Goal: Transaction & Acquisition: Purchase product/service

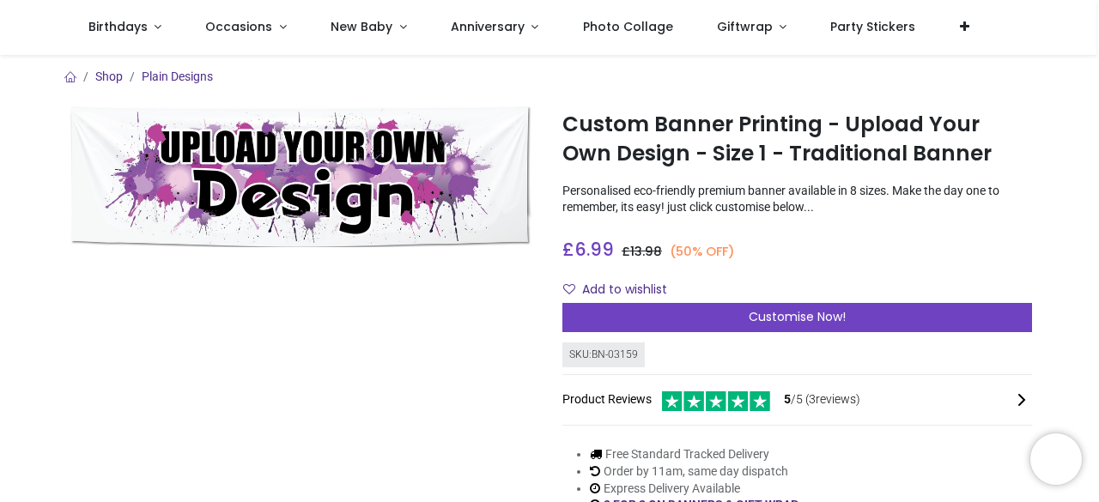
scroll to position [86, 0]
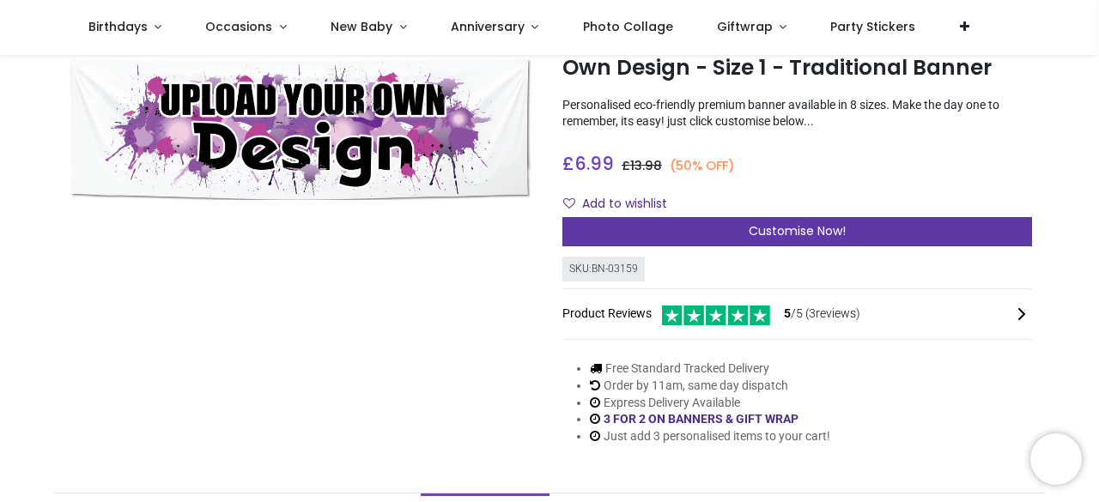
click at [789, 228] on span "Customise Now!" at bounding box center [797, 230] width 97 height 17
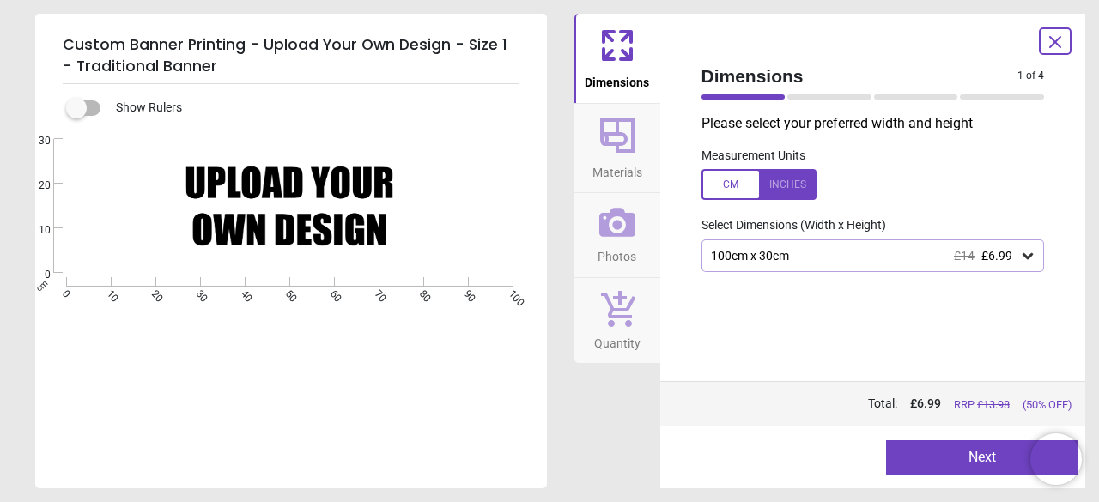
click at [1025, 259] on icon at bounding box center [1027, 255] width 17 height 17
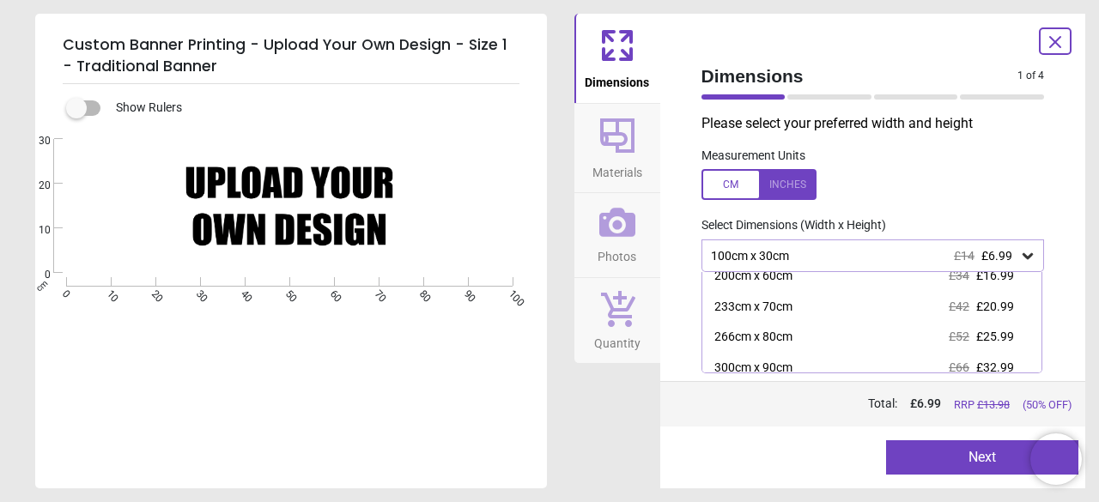
scroll to position [69, 0]
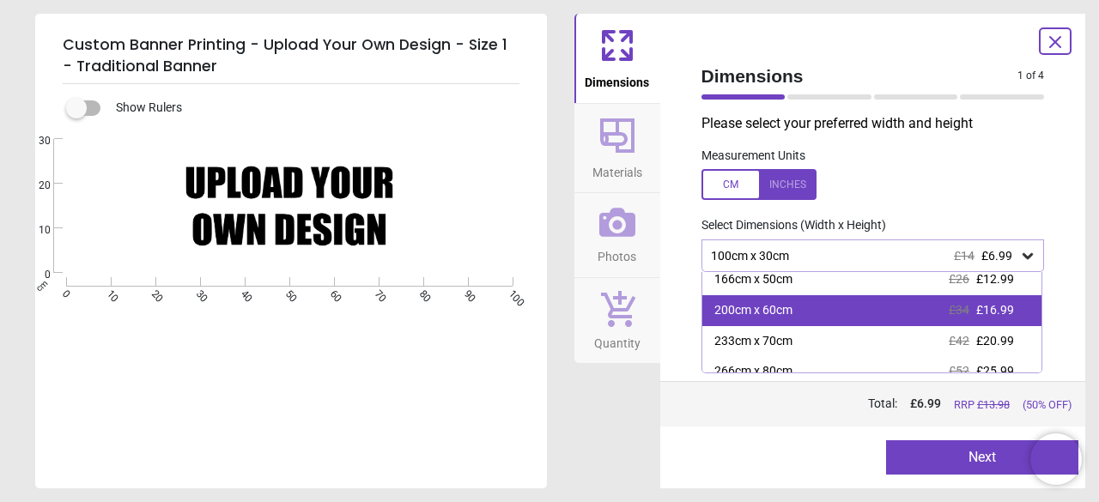
click at [992, 311] on span "£16.99" at bounding box center [995, 310] width 38 height 14
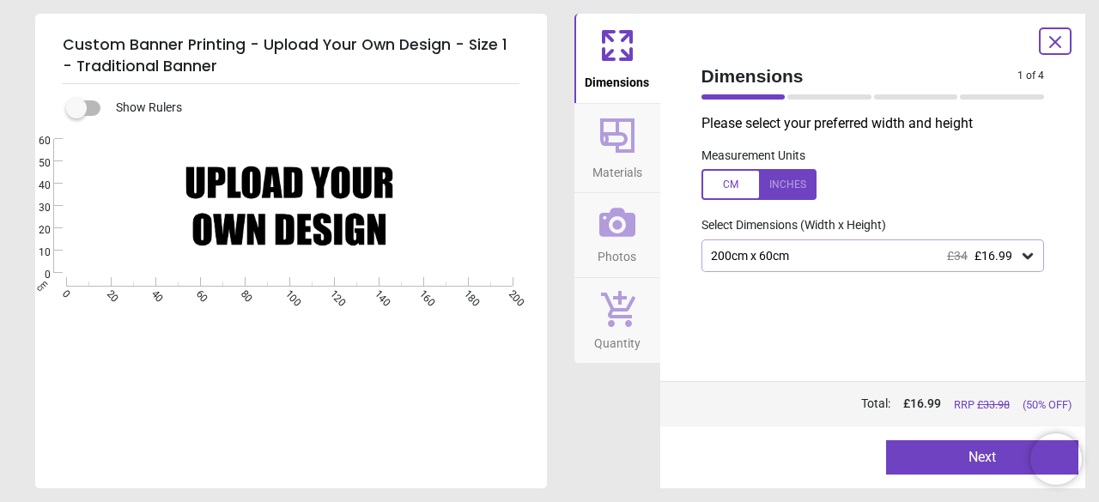
click at [1024, 256] on icon at bounding box center [1028, 256] width 10 height 6
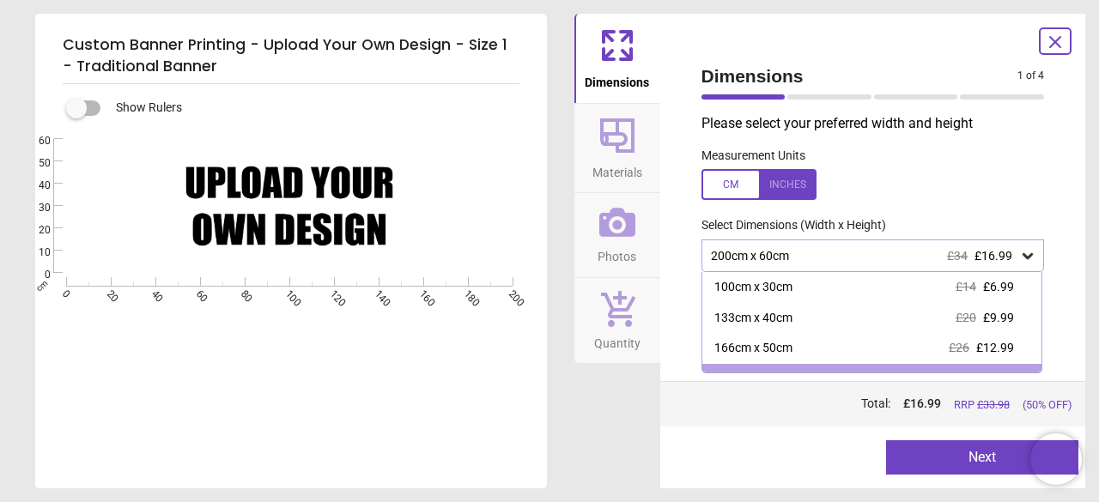
scroll to position [21, 0]
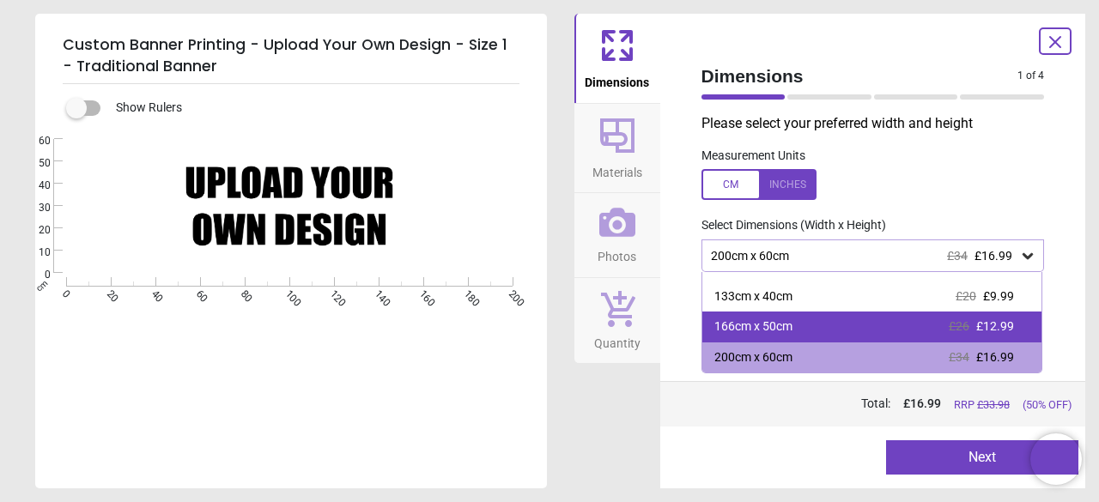
click at [805, 324] on div "166cm x 50cm £26 £12.99" at bounding box center [872, 327] width 340 height 31
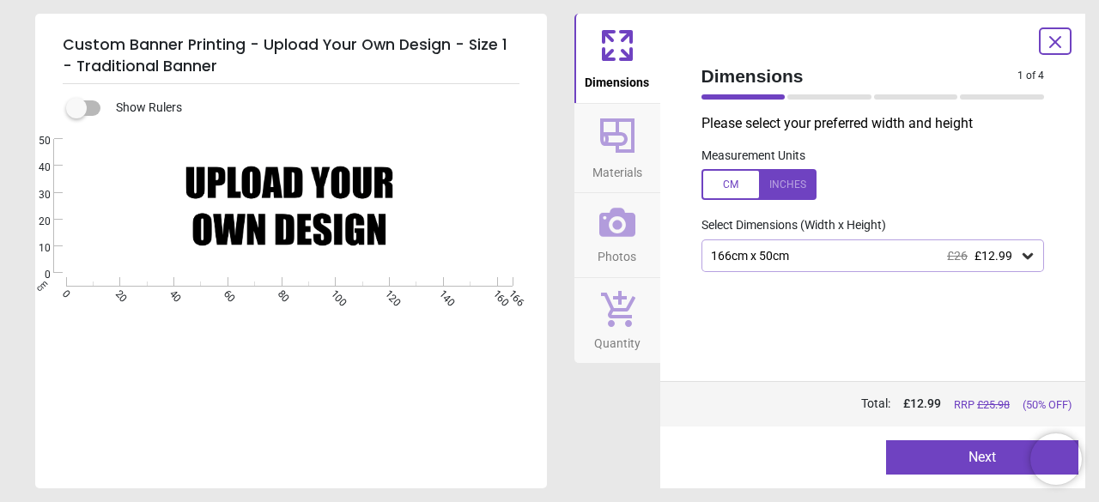
click at [1027, 255] on icon at bounding box center [1027, 255] width 17 height 17
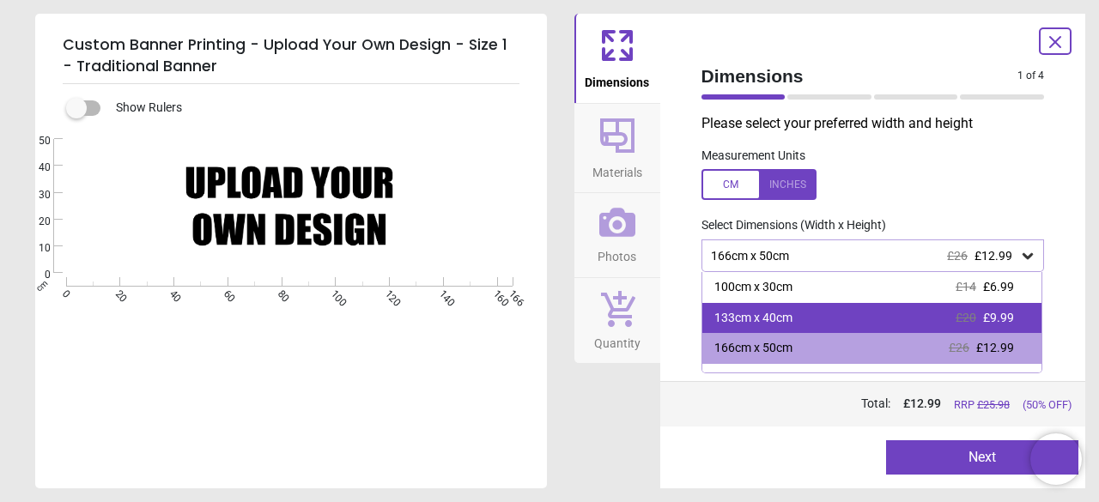
click at [809, 322] on div "133cm x 40cm £20 £9.99" at bounding box center [872, 318] width 340 height 31
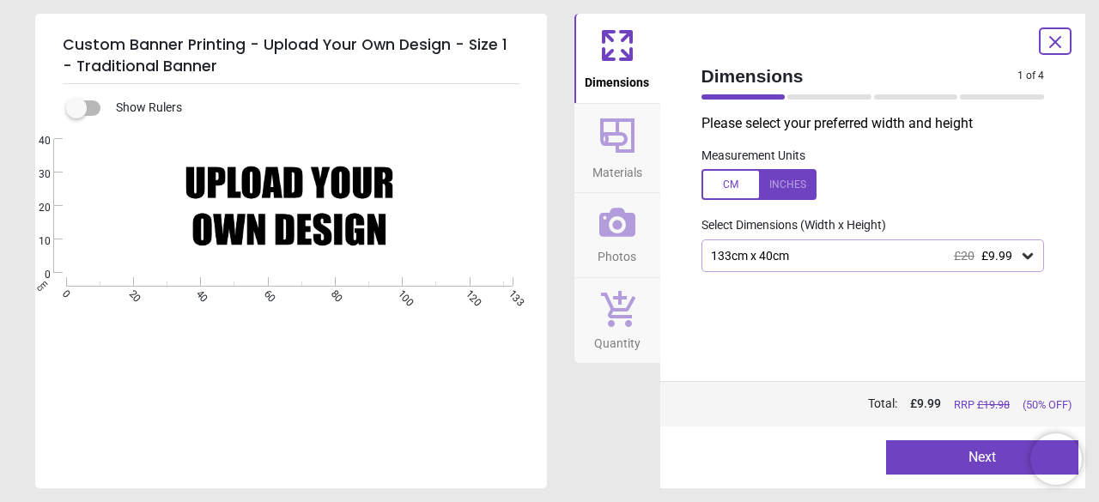
click at [339, 246] on div "Created with Snap null" at bounding box center [289, 206] width 508 height 134
click at [1026, 250] on icon at bounding box center [1027, 255] width 17 height 17
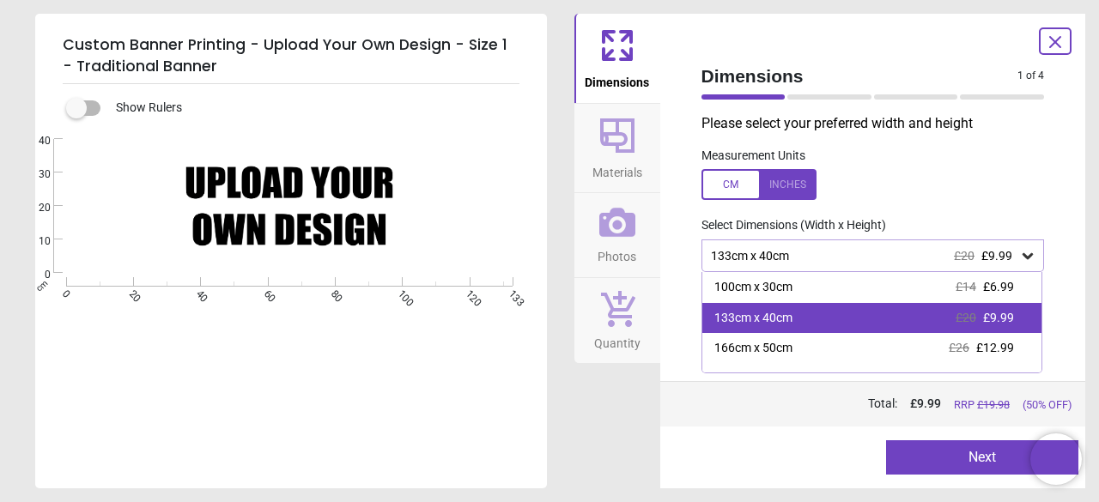
click at [1008, 320] on div "133cm x 40cm £20 £9.99" at bounding box center [872, 318] width 340 height 31
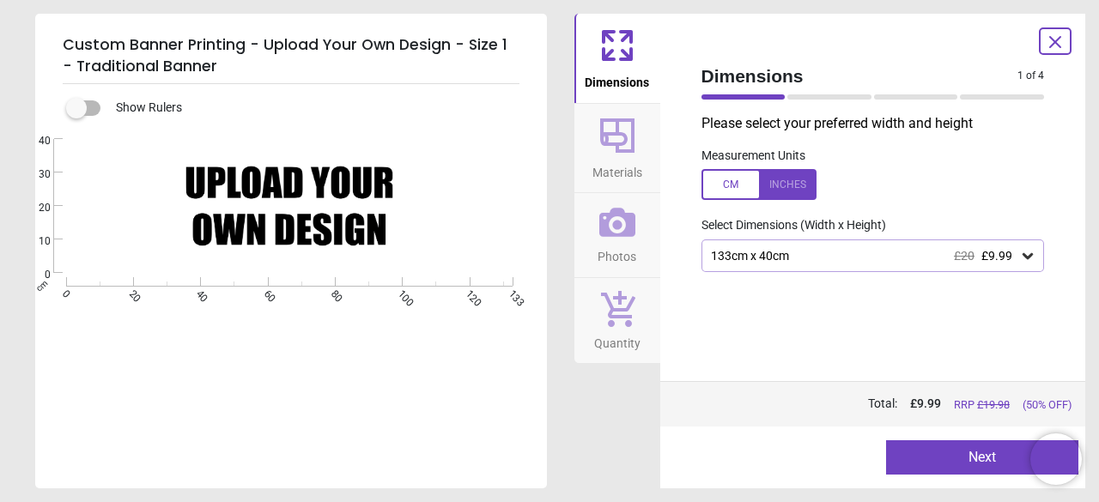
click at [965, 454] on button "Next" at bounding box center [982, 458] width 192 height 34
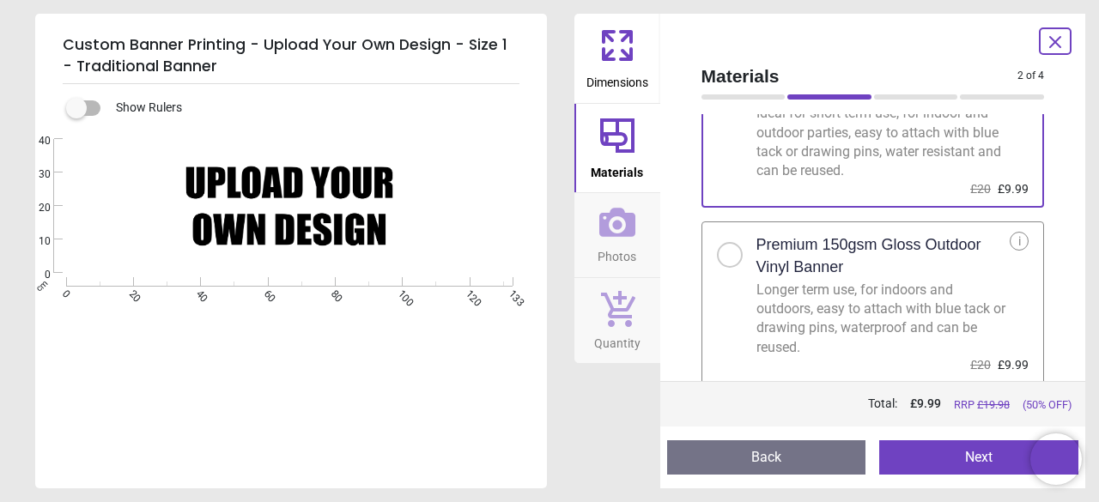
scroll to position [103, 0]
click at [906, 277] on div "Premium 150gsm Gloss Outdoor Vinyl Banner" at bounding box center [884, 255] width 254 height 48
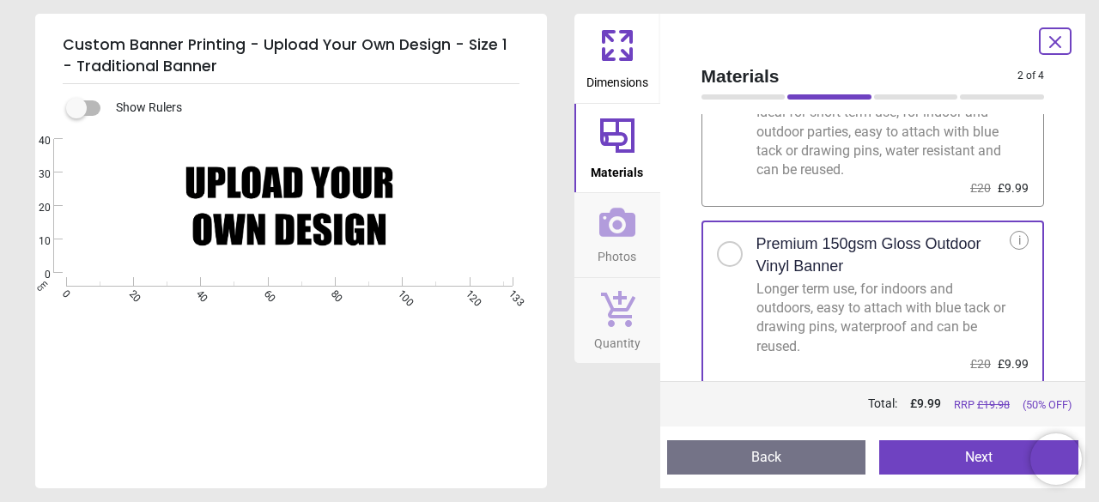
click at [957, 462] on button "Next" at bounding box center [978, 458] width 199 height 34
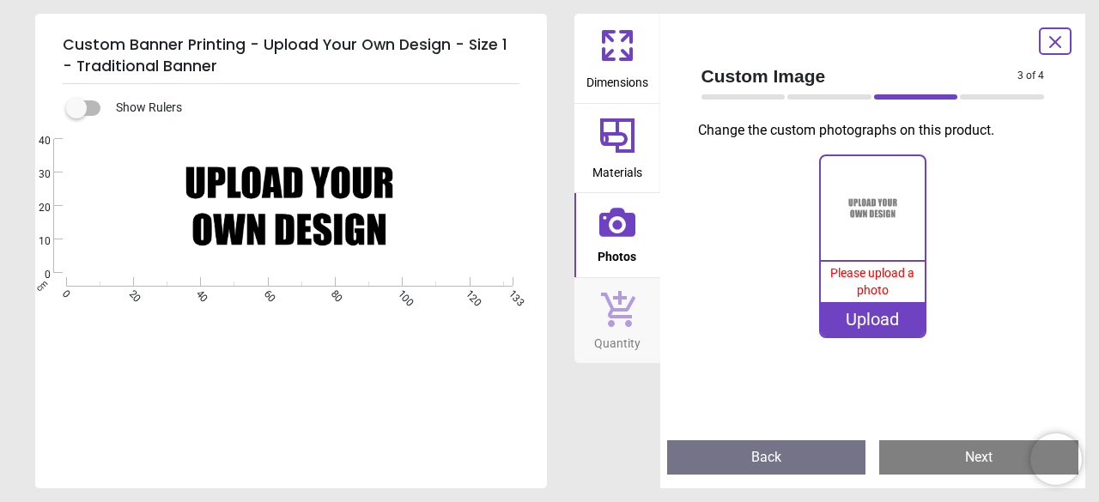
click at [882, 323] on div "Upload" at bounding box center [873, 319] width 104 height 34
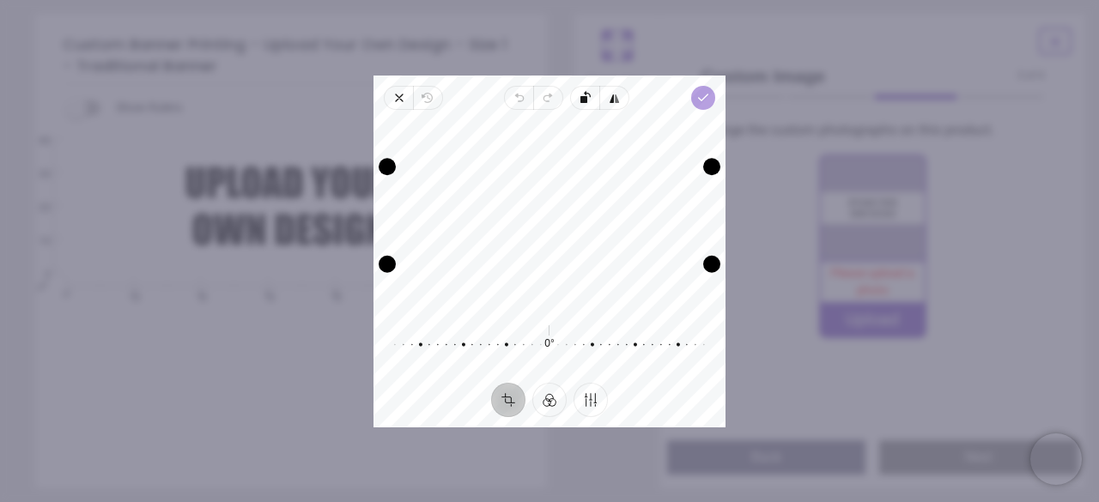
click at [702, 98] on polyline "button" at bounding box center [702, 97] width 9 height 6
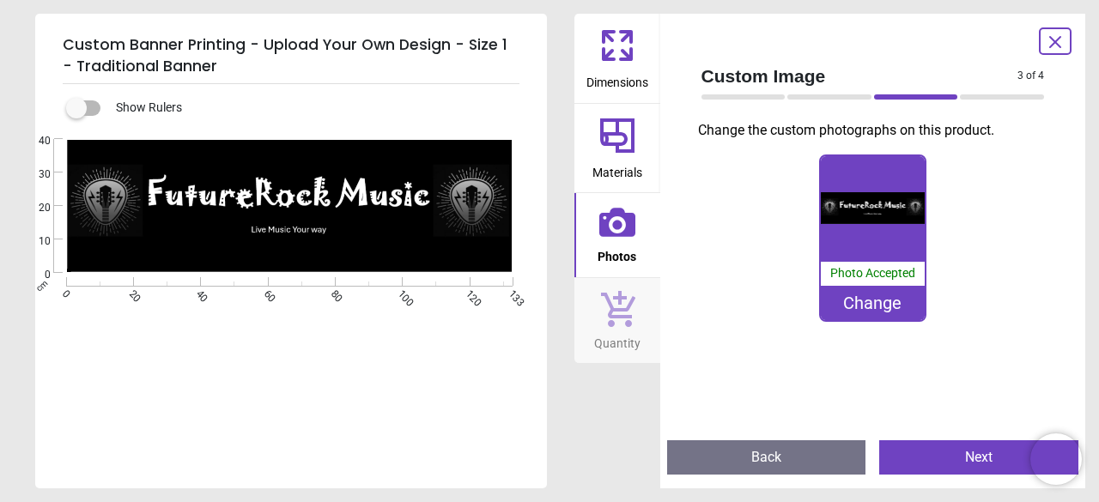
click at [1007, 459] on button "Next" at bounding box center [978, 458] width 199 height 34
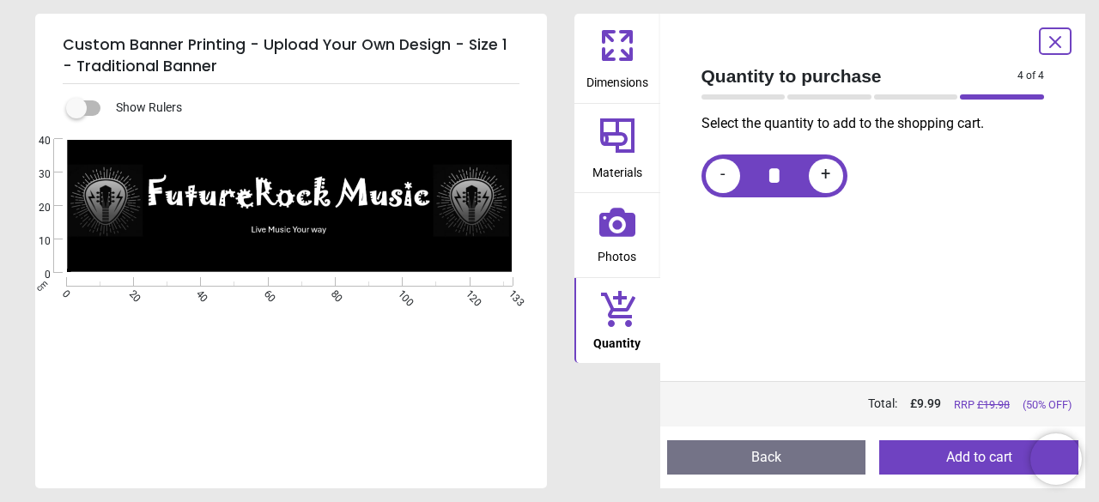
click at [935, 449] on button "Add to cart" at bounding box center [978, 458] width 199 height 34
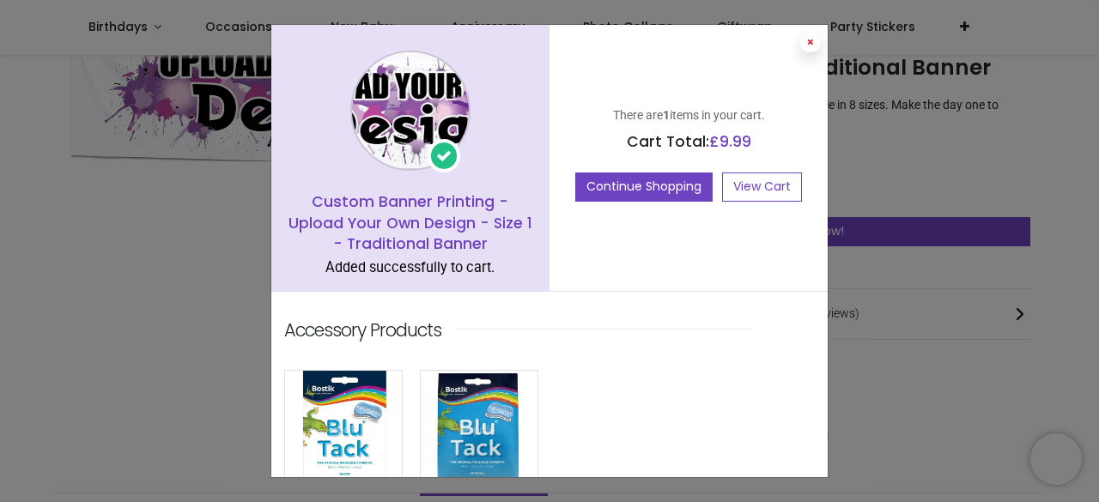
click at [814, 44] on button at bounding box center [810, 42] width 21 height 21
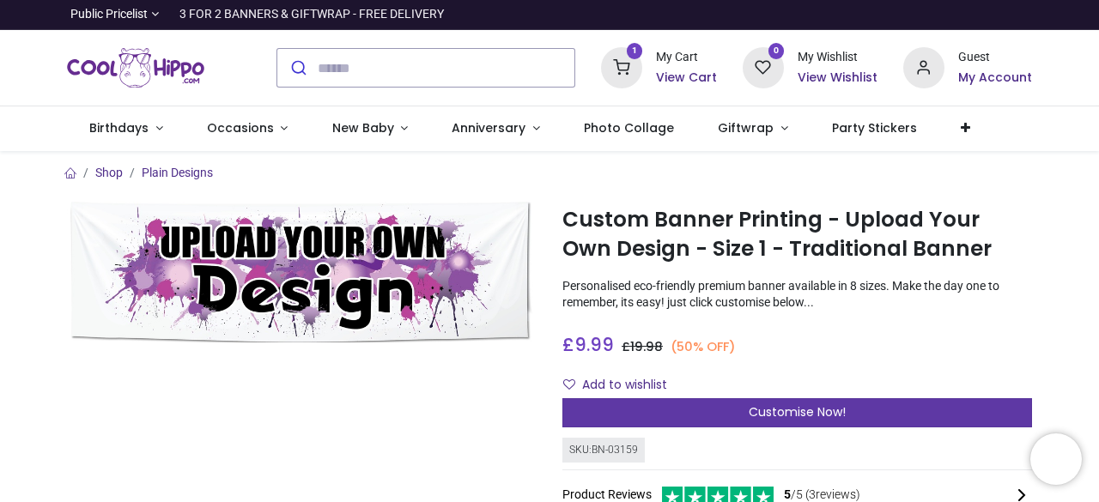
click at [802, 408] on span "Customise Now!" at bounding box center [797, 412] width 97 height 17
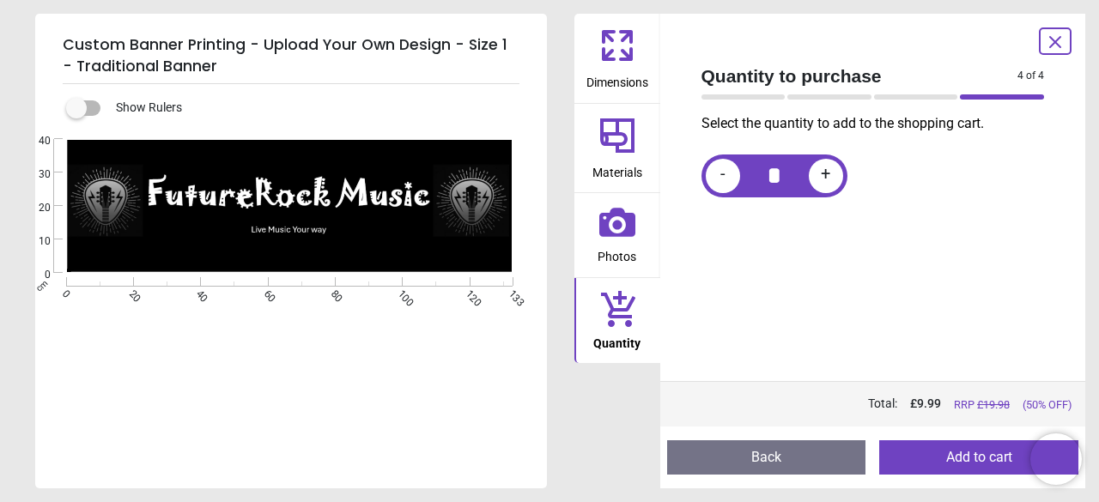
click at [614, 137] on icon at bounding box center [617, 135] width 41 height 41
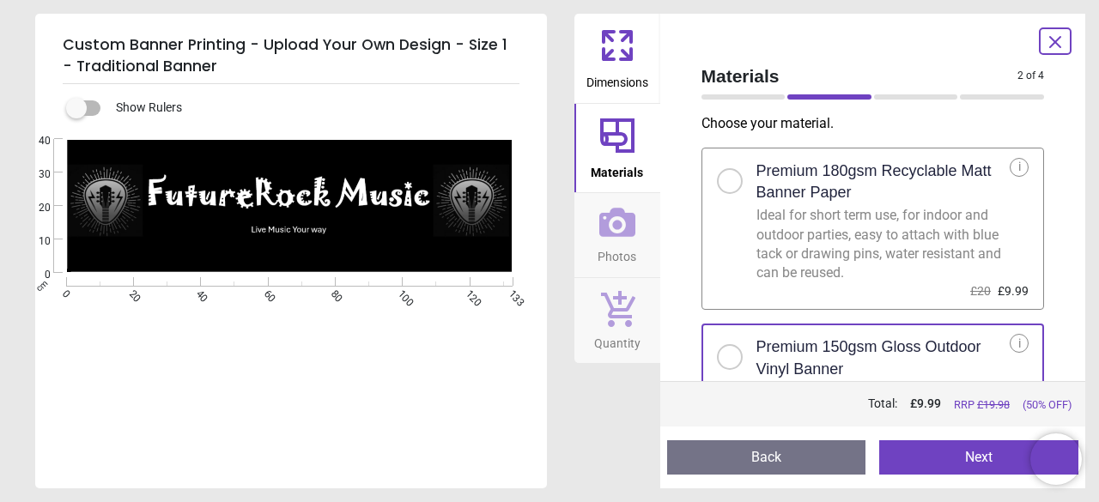
click at [605, 70] on span "Dimensions" at bounding box center [618, 79] width 62 height 26
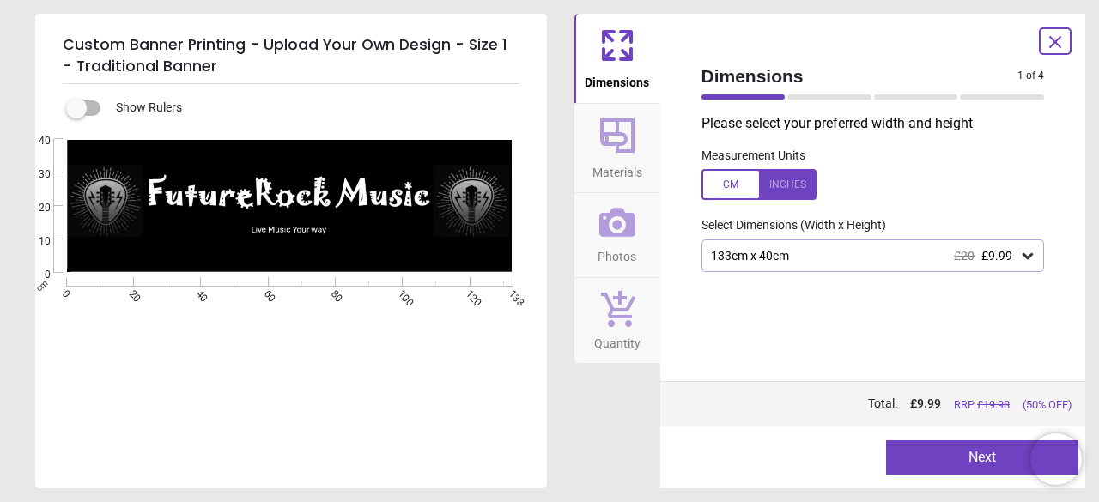
click at [627, 149] on icon at bounding box center [617, 136] width 34 height 34
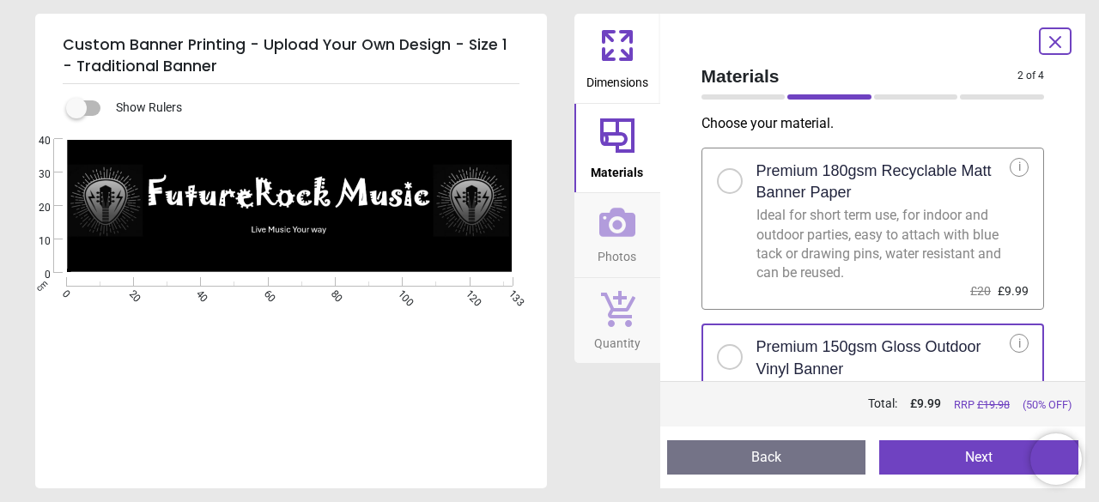
click at [906, 258] on div "Ideal for short term use, for indoor and outdoor parties, easy to attach with b…" at bounding box center [884, 244] width 254 height 77
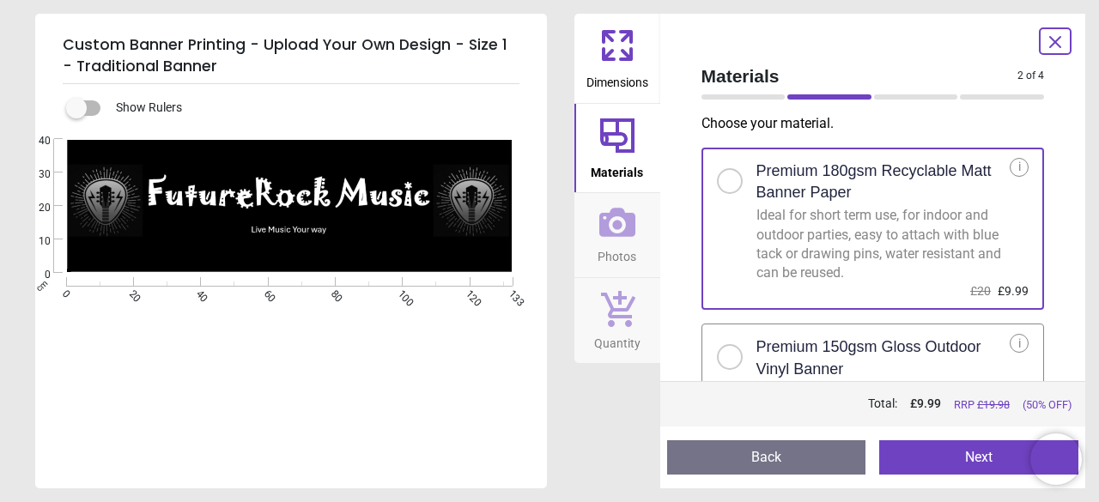
scroll to position [86, 0]
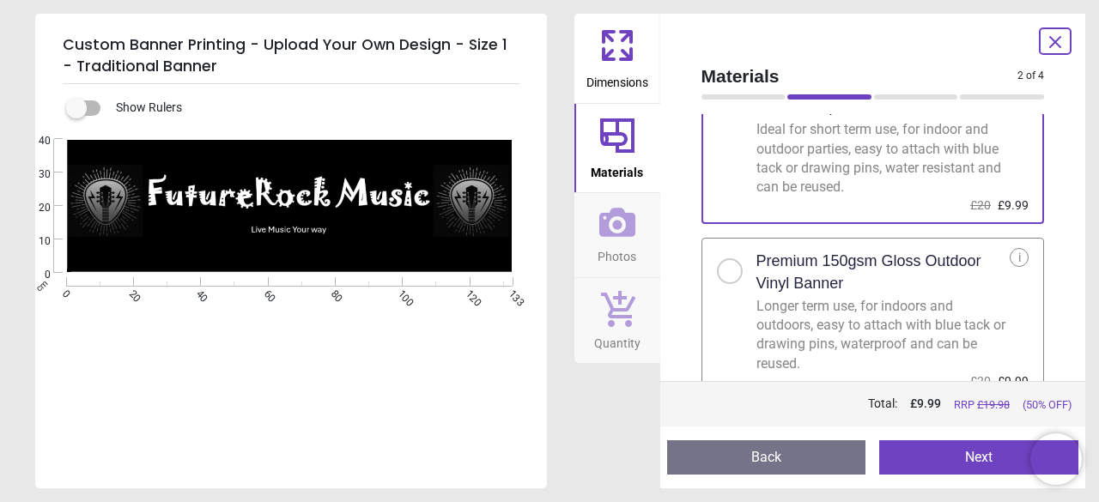
click at [904, 298] on div "Longer term use, for indoors and outdoors, easy to attach with blue tack or dra…" at bounding box center [884, 335] width 254 height 77
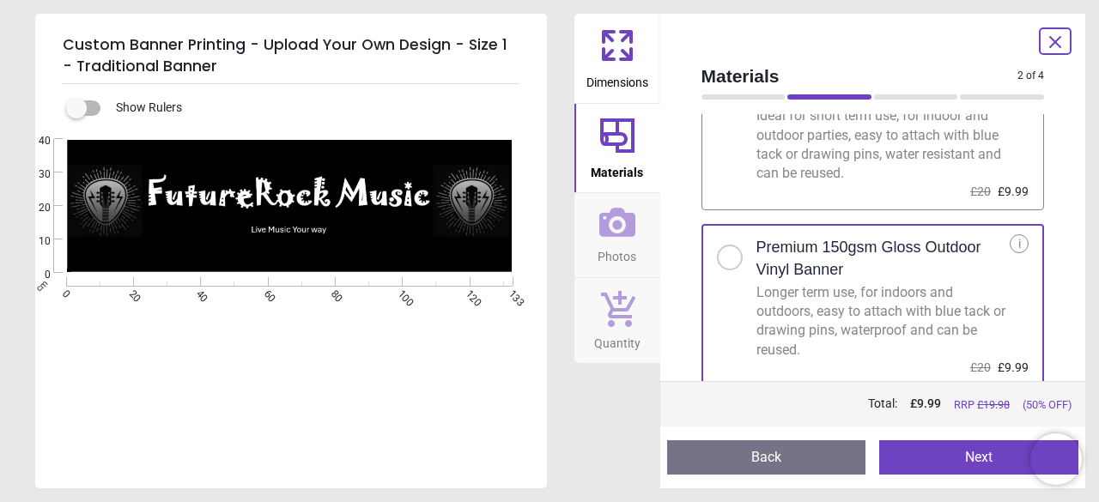
scroll to position [103, 0]
click at [965, 463] on button "Next" at bounding box center [978, 458] width 199 height 34
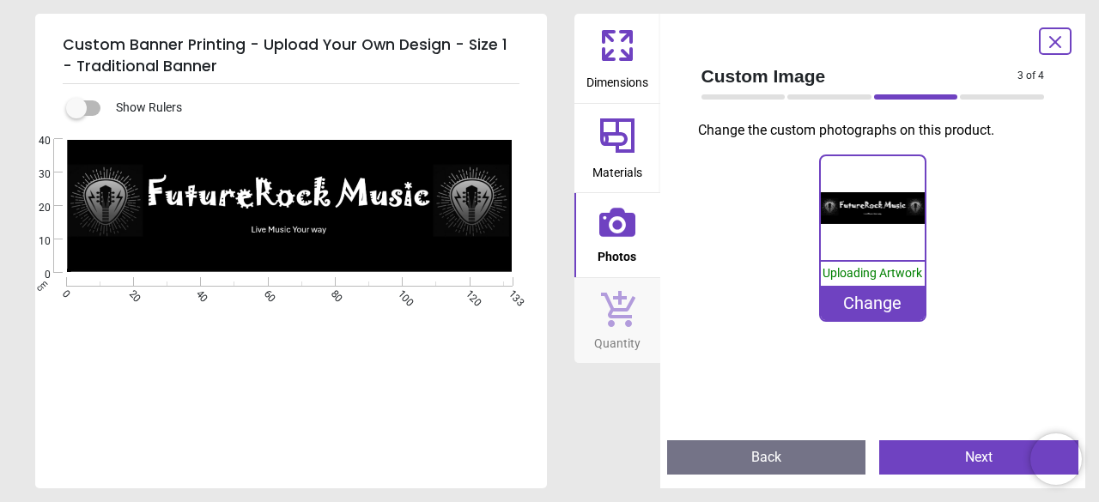
click at [965, 463] on button "Next" at bounding box center [978, 458] width 199 height 34
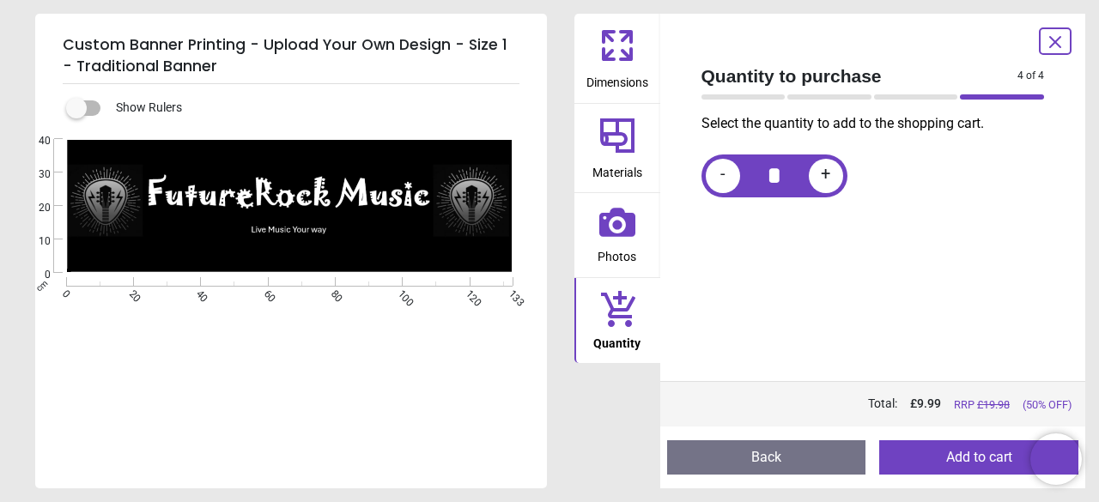
click at [965, 463] on button "Add to cart" at bounding box center [978, 458] width 199 height 34
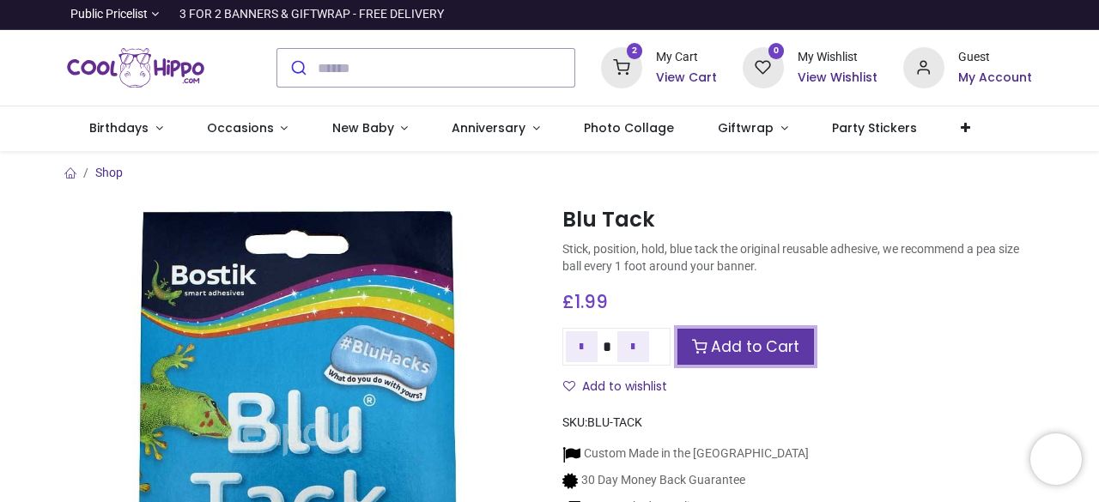
click at [776, 338] on link "Add to Cart" at bounding box center [746, 347] width 137 height 37
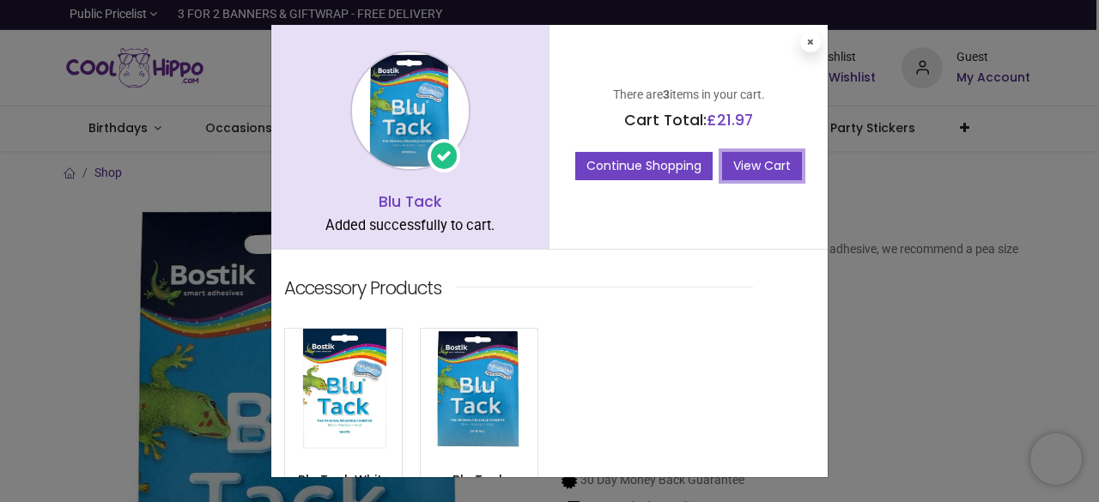
click at [756, 173] on link "View Cart" at bounding box center [762, 166] width 80 height 29
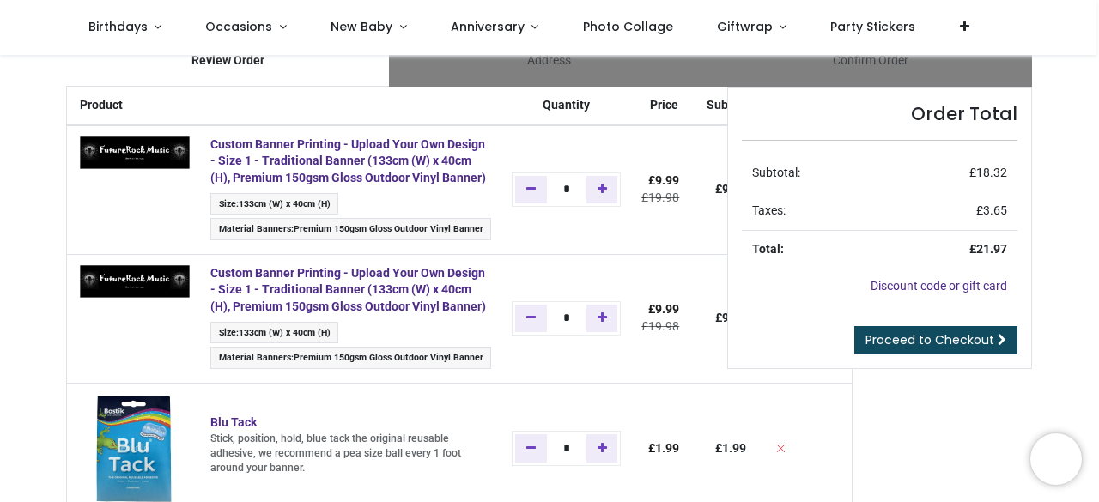
scroll to position [86, 0]
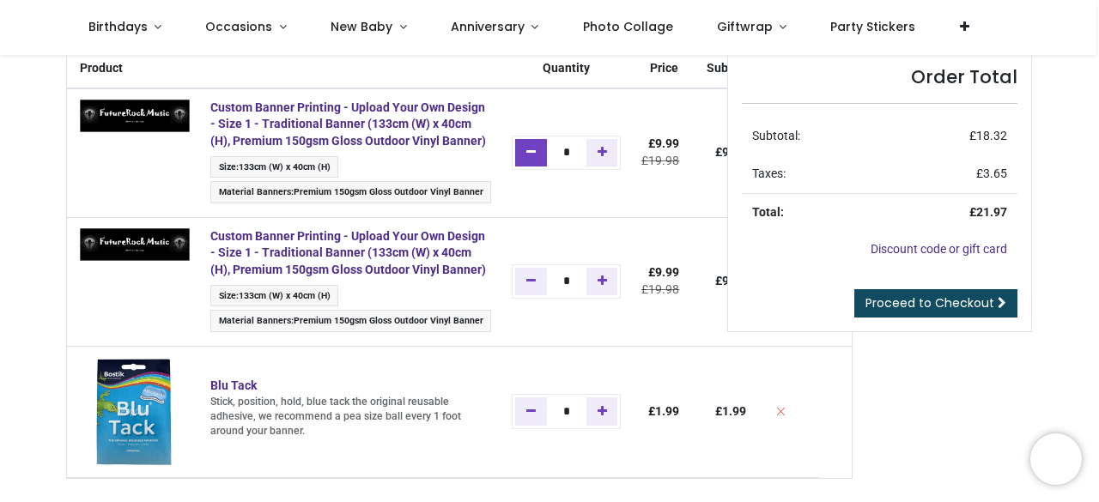
click at [526, 164] on link "Remove one" at bounding box center [531, 152] width 32 height 27
type input "*"
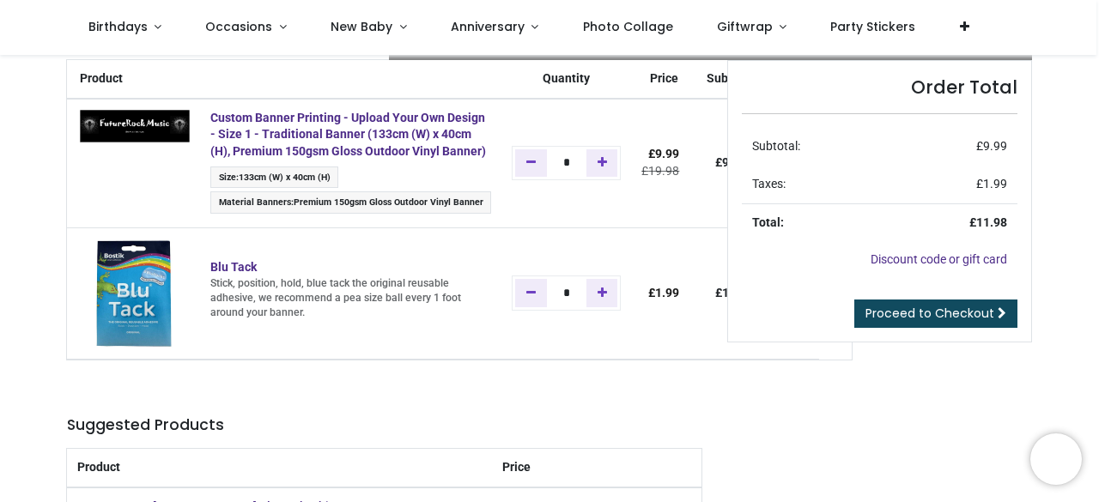
scroll to position [172, 0]
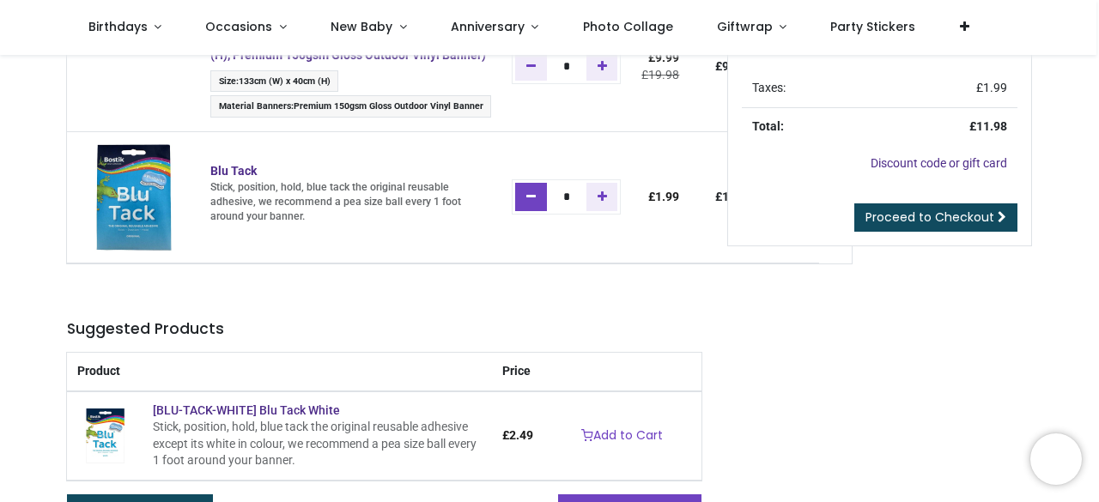
click at [523, 210] on link "Remove one" at bounding box center [531, 196] width 32 height 27
type input "*"
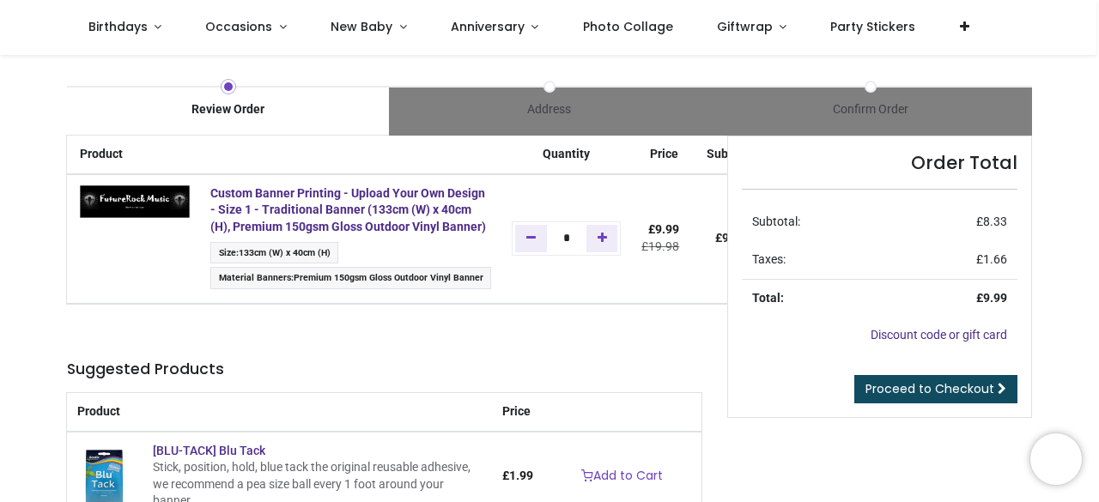
scroll to position [86, 0]
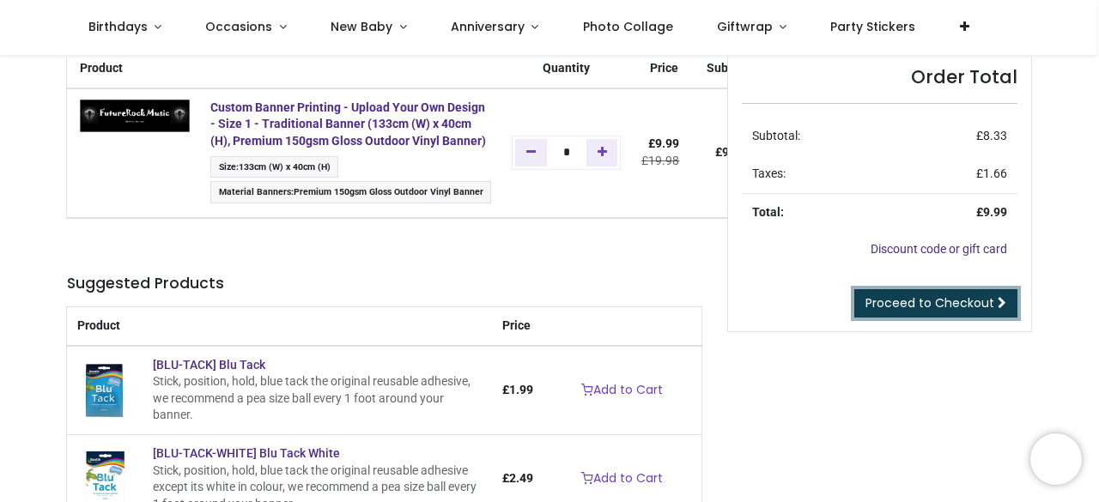
click at [921, 297] on span "Proceed to Checkout" at bounding box center [930, 303] width 129 height 17
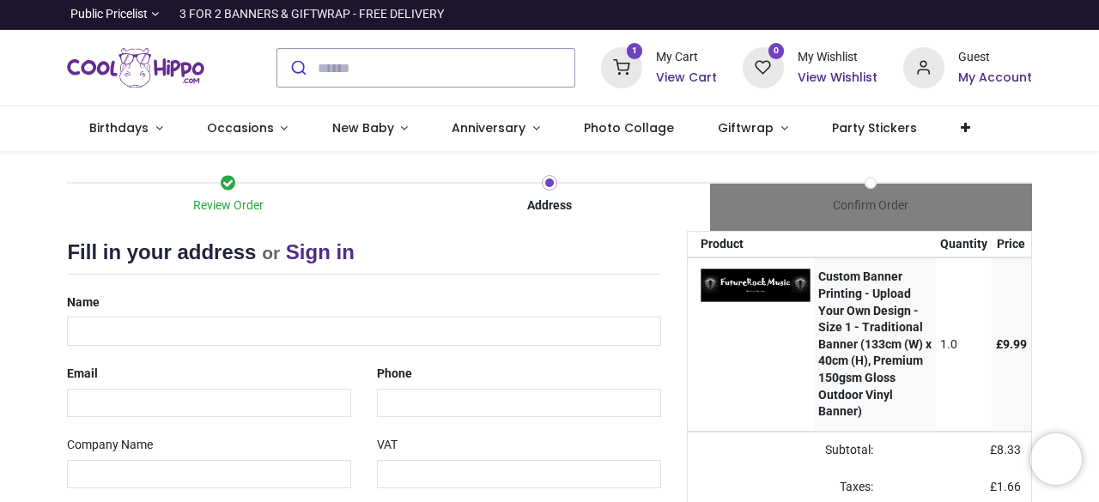
select select "***"
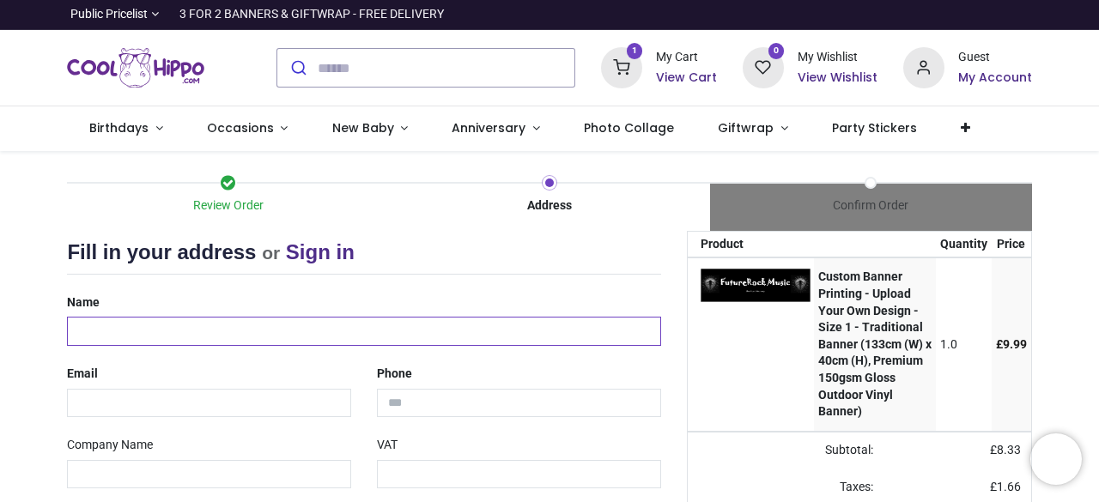
click at [277, 336] on input "text" at bounding box center [363, 331] width 593 height 29
type input "*"
type input "**********"
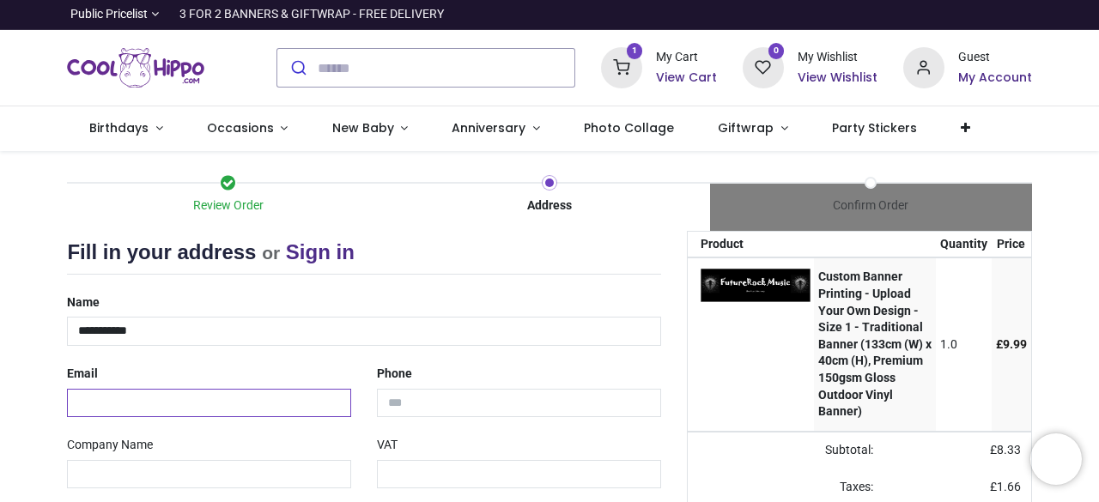
type input "**********"
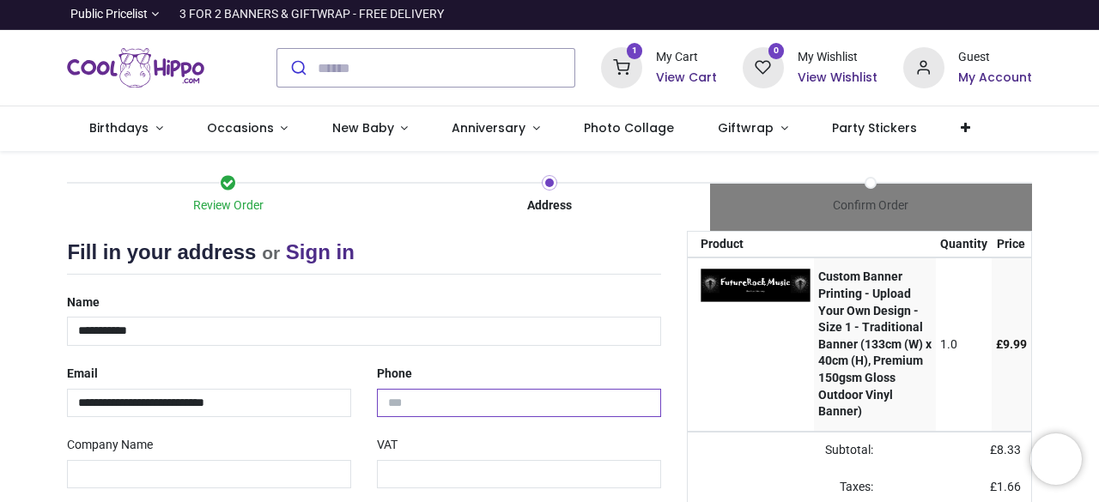
type input "**********"
type input "********"
type input "*******"
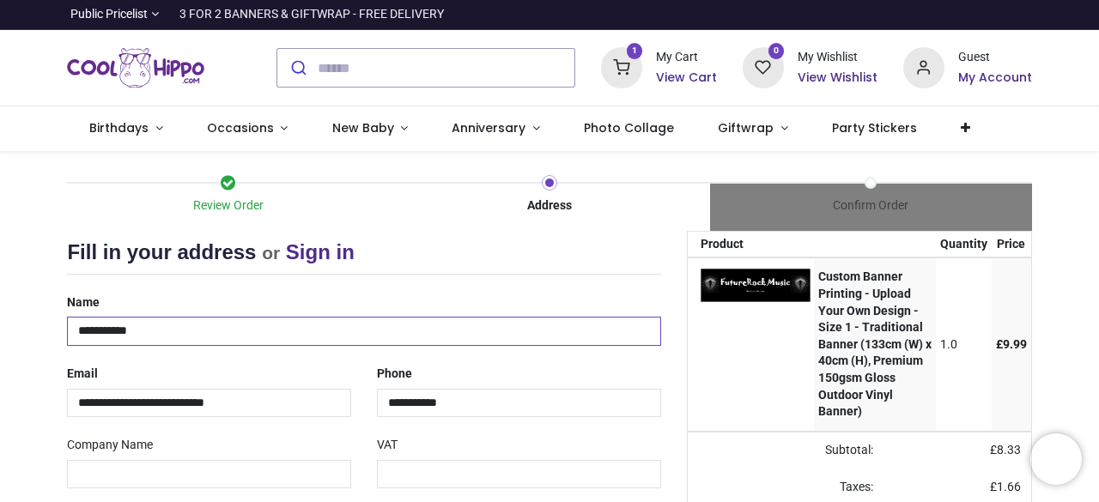
scroll to position [172, 0]
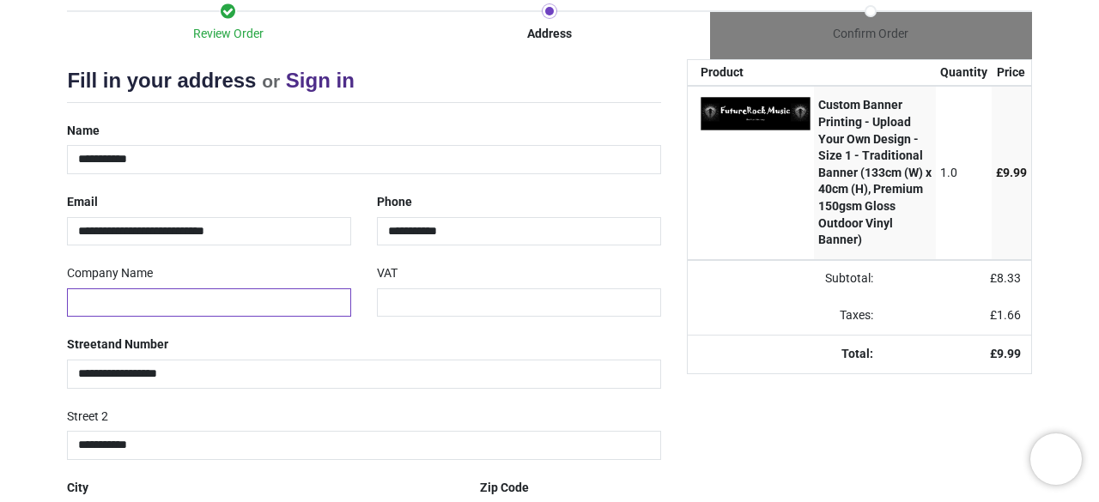
click at [136, 296] on input "text" at bounding box center [209, 303] width 284 height 29
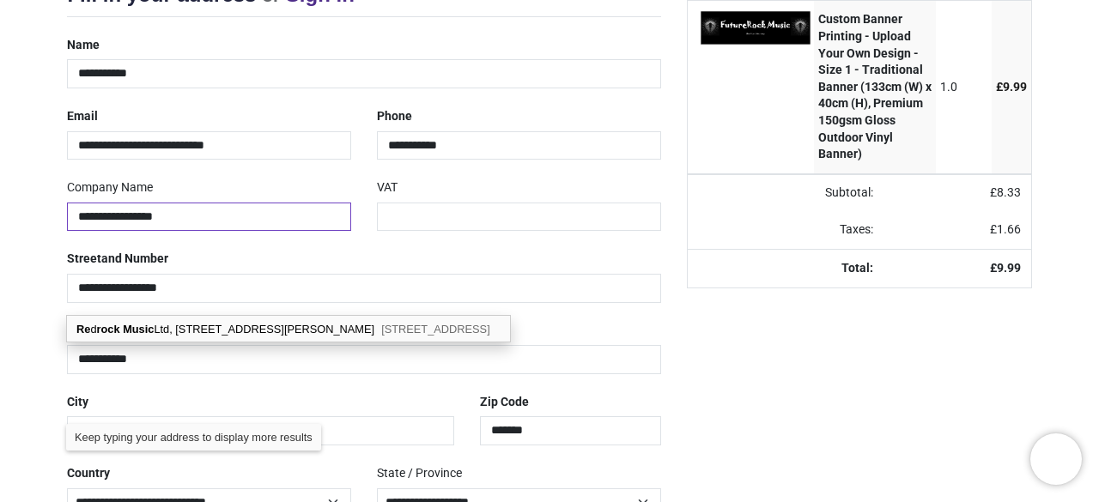
scroll to position [364, 0]
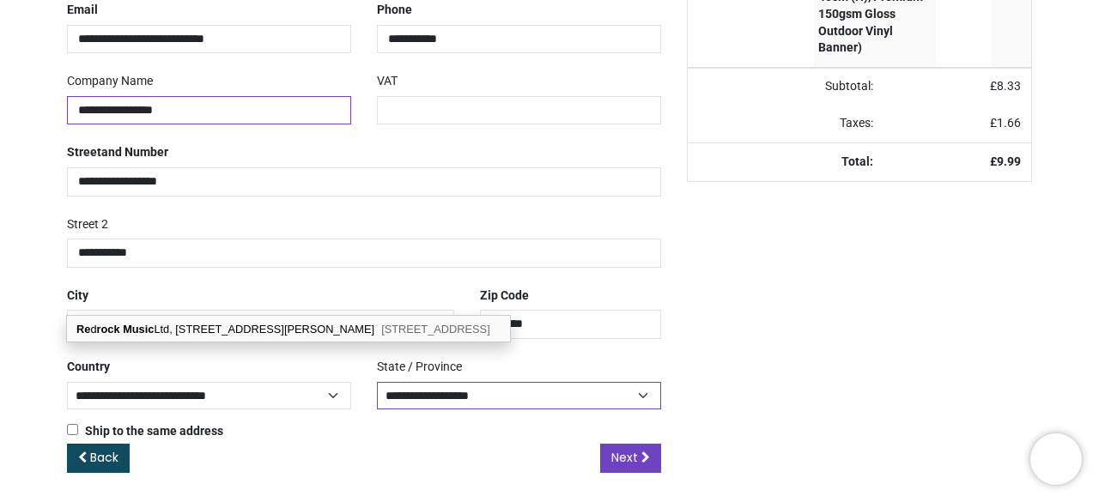
type input "**********"
click at [463, 392] on select "**********" at bounding box center [519, 396] width 284 height 28
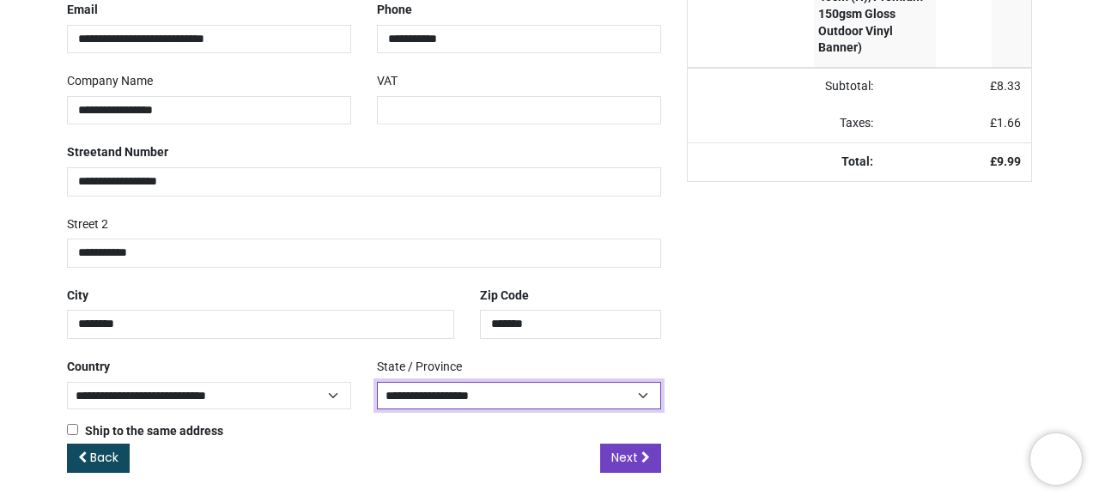
select select "***"
click at [377, 382] on select "**********" at bounding box center [519, 396] width 284 height 28
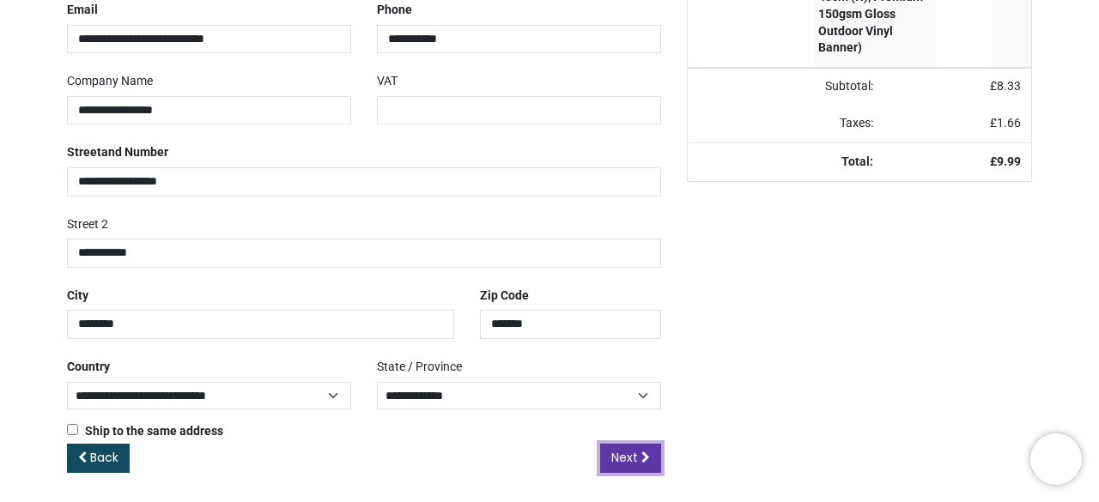
click at [635, 449] on span "Next" at bounding box center [624, 457] width 27 height 17
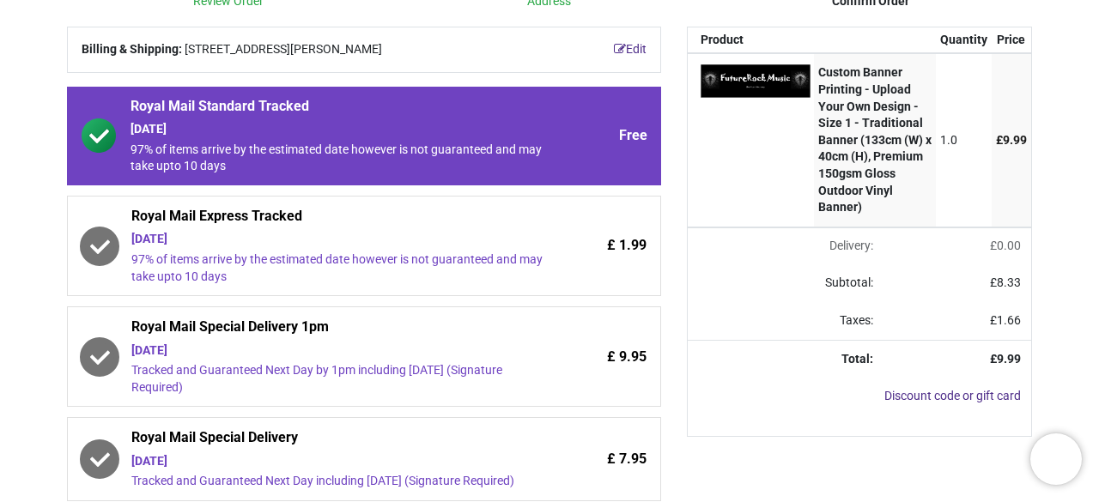
scroll to position [172, 0]
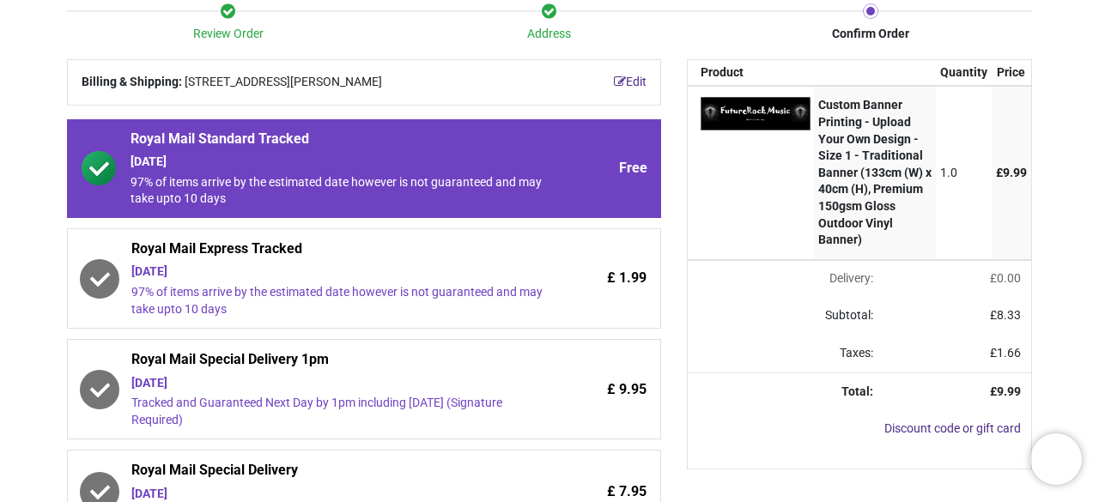
click at [350, 254] on span "Royal Mail Express Tracked" at bounding box center [336, 252] width 411 height 24
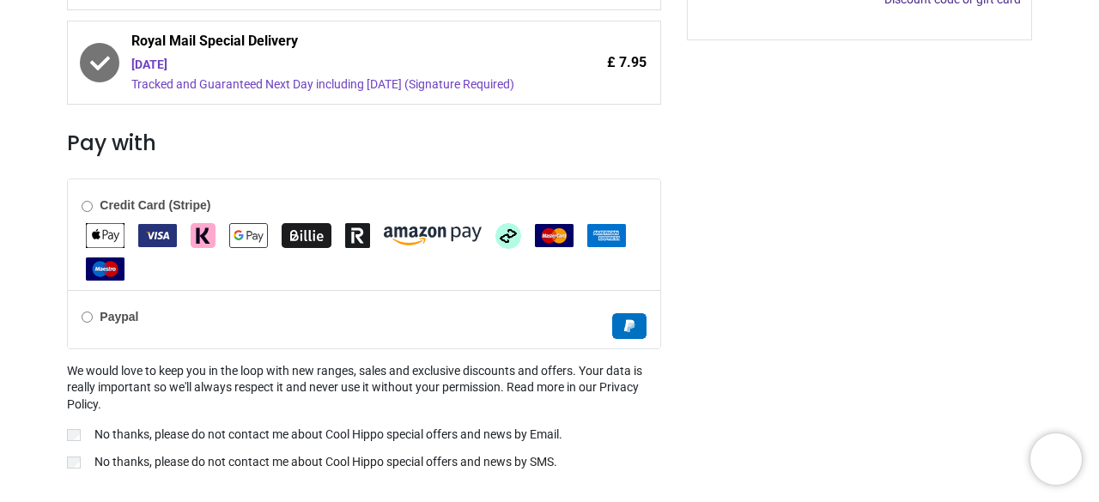
scroll to position [636, 0]
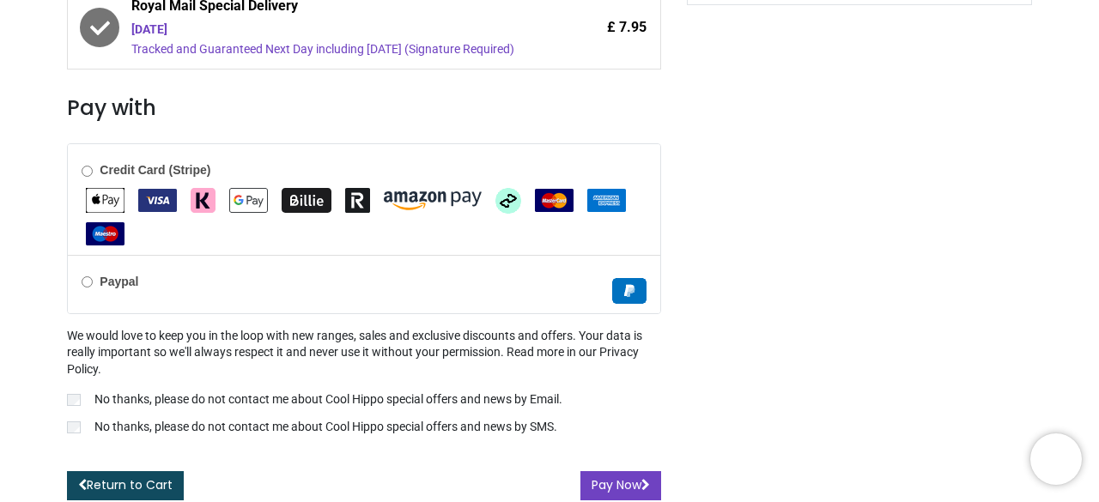
click at [74, 431] on label "No thanks, please do not contact me about Cool Hippo special offers and news by…" at bounding box center [363, 429] width 593 height 21
click at [622, 461] on form "Credit Card (Stripe)" at bounding box center [363, 321] width 593 height 357
click at [617, 479] on button "Pay Now" at bounding box center [621, 485] width 81 height 29
